Goal: Task Accomplishment & Management: Manage account settings

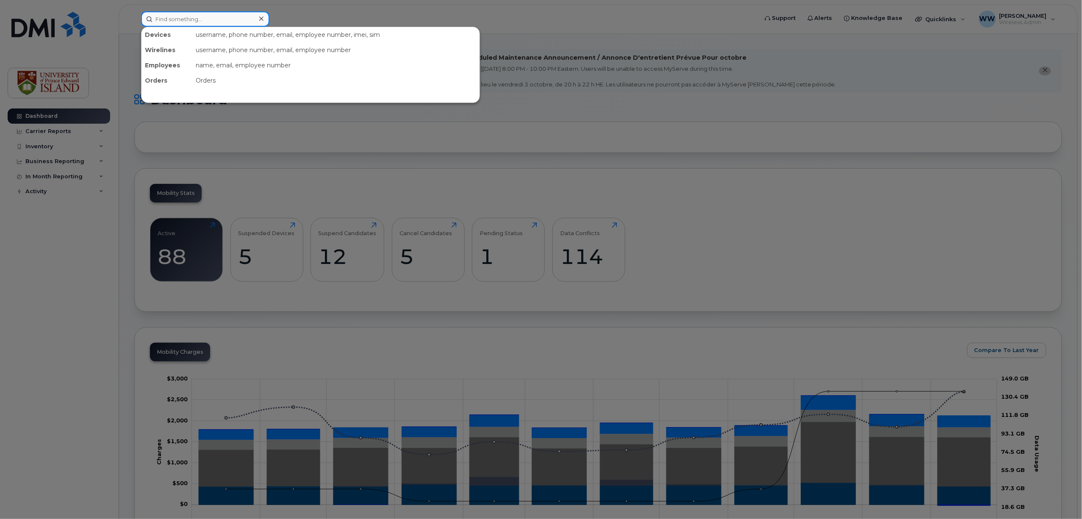
click at [204, 18] on input at bounding box center [205, 18] width 128 height 15
type input "t"
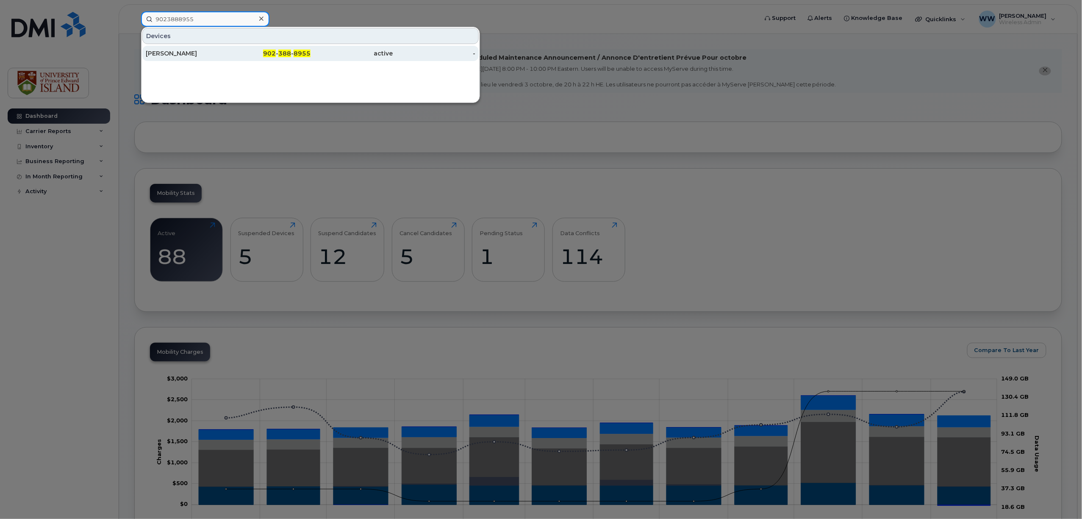
type input "9023888955"
click at [177, 57] on div "[PERSON_NAME]" at bounding box center [187, 53] width 83 height 8
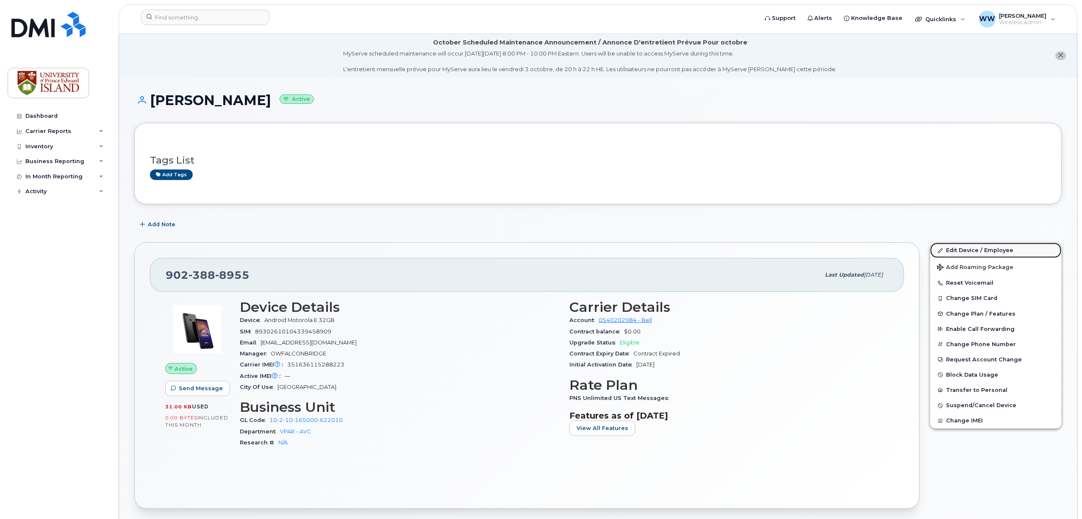
click at [969, 248] on link "Edit Device / Employee" at bounding box center [995, 250] width 131 height 15
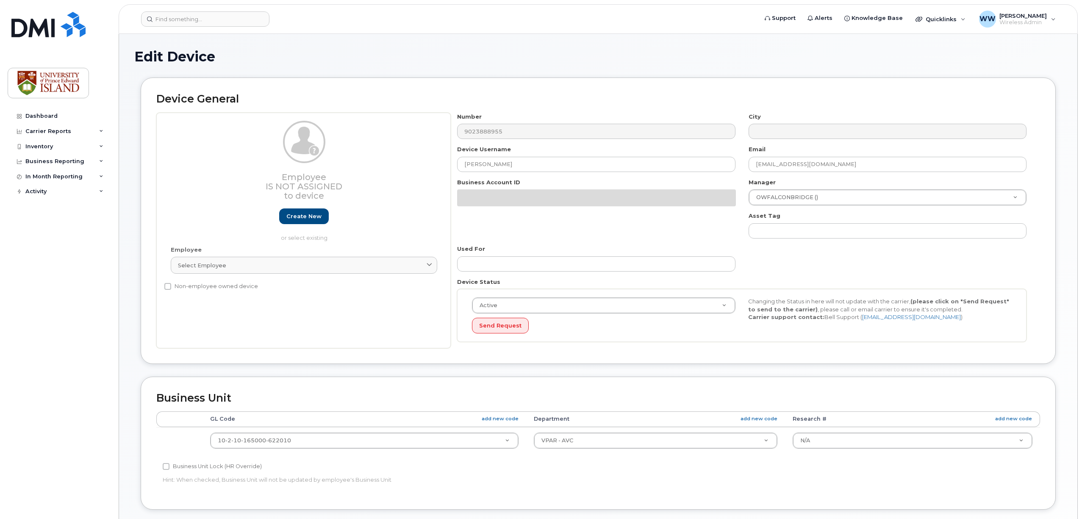
select select "2042298"
select select "2042284"
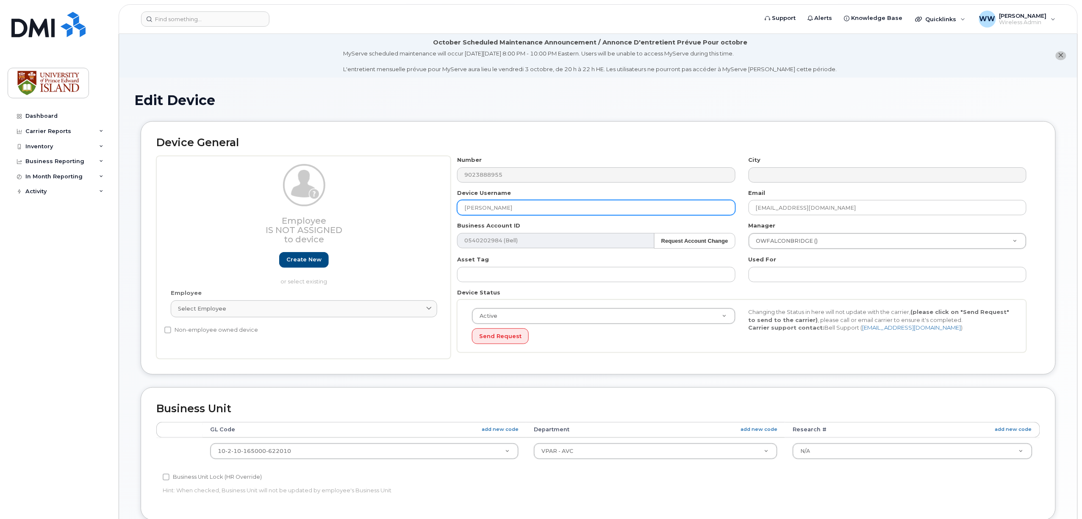
drag, startPoint x: 522, startPoint y: 207, endPoint x: 399, endPoint y: 207, distance: 123.2
click at [439, 208] on div "Employee Is not assigned to device Create new or select existing Employee Selec…" at bounding box center [597, 257] width 883 height 203
drag, startPoint x: 828, startPoint y: 210, endPoint x: 728, endPoint y: 211, distance: 99.9
click at [741, 210] on div "Number 9023888955 City Device Username Email mmaclaurin@upei.ca Business Accoun…" at bounding box center [742, 257] width 582 height 203
click at [505, 207] on input "text" at bounding box center [596, 207] width 278 height 15
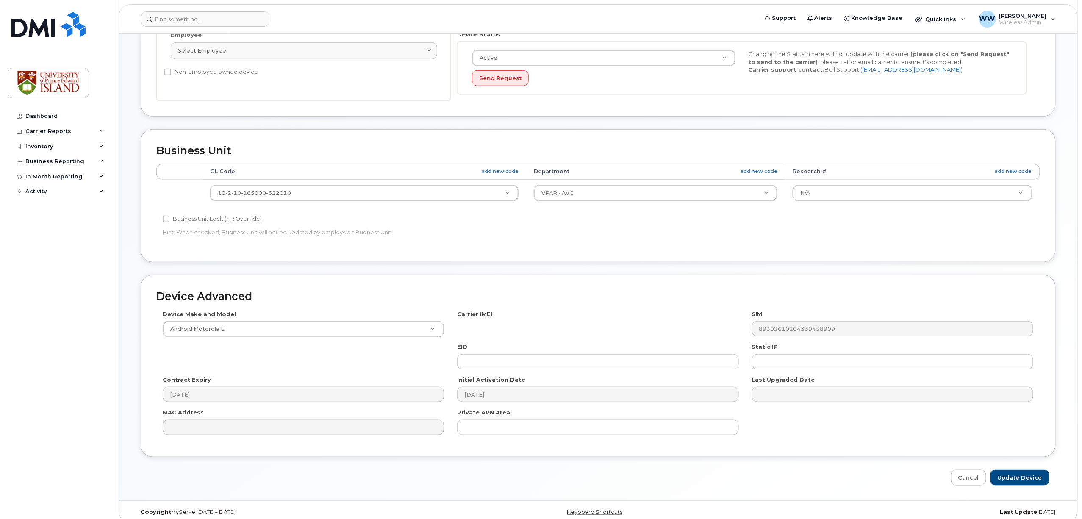
scroll to position [270, 0]
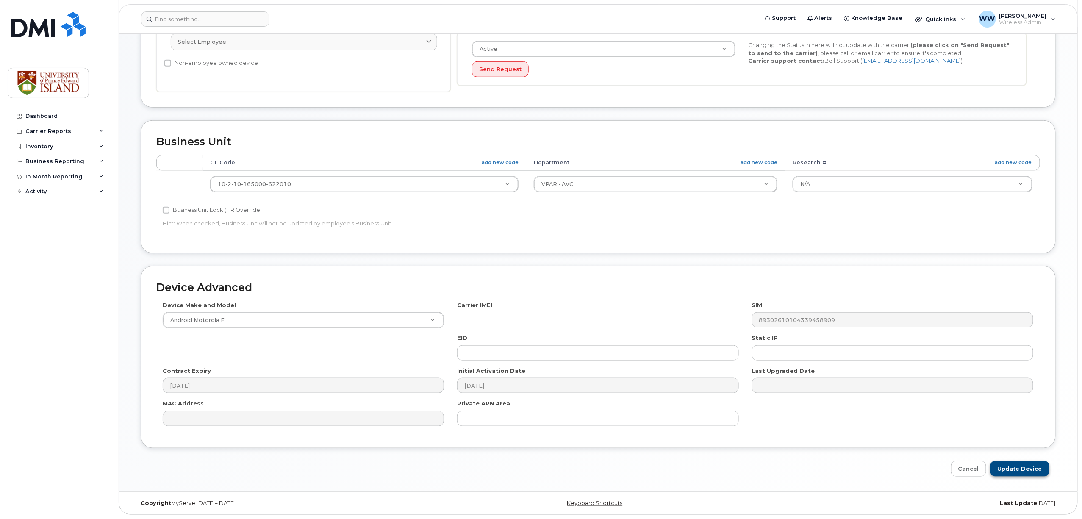
type input "to be assigned"
click at [1017, 468] on input "Update Device" at bounding box center [1019, 469] width 59 height 16
type input "Saving..."
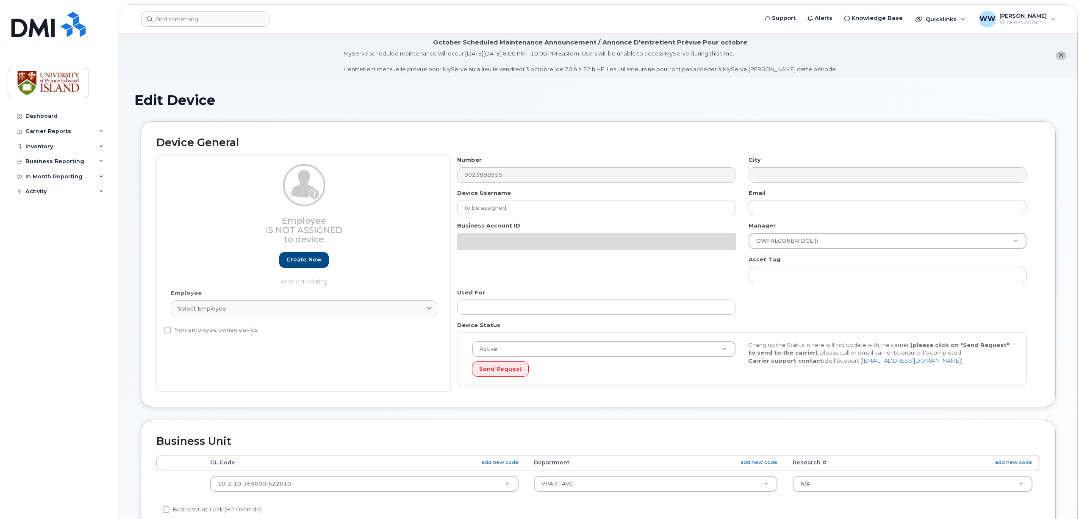
select select "2042298"
select select "2042284"
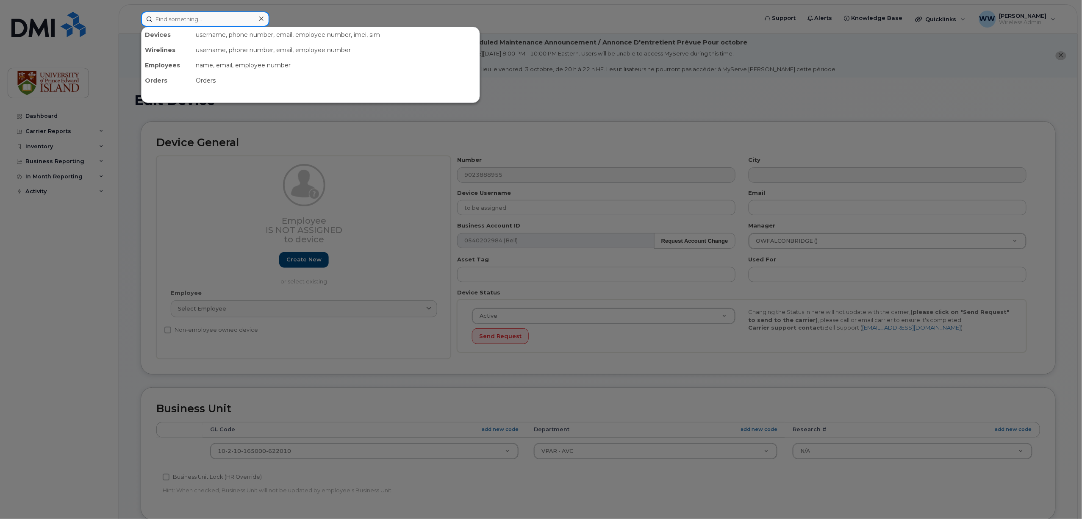
click at [172, 12] on input at bounding box center [205, 18] width 128 height 15
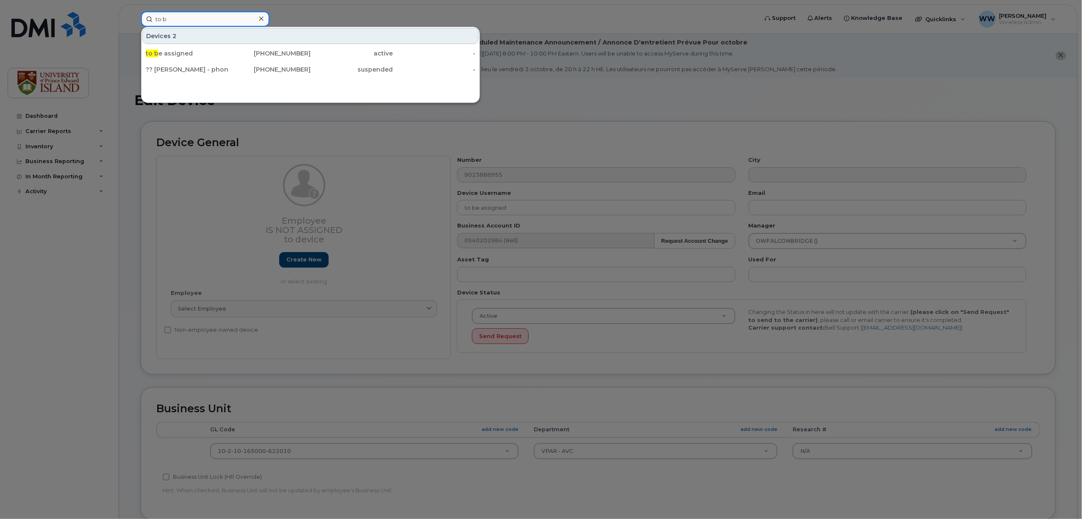
type input "to be"
